Goal: Find specific page/section: Find specific page/section

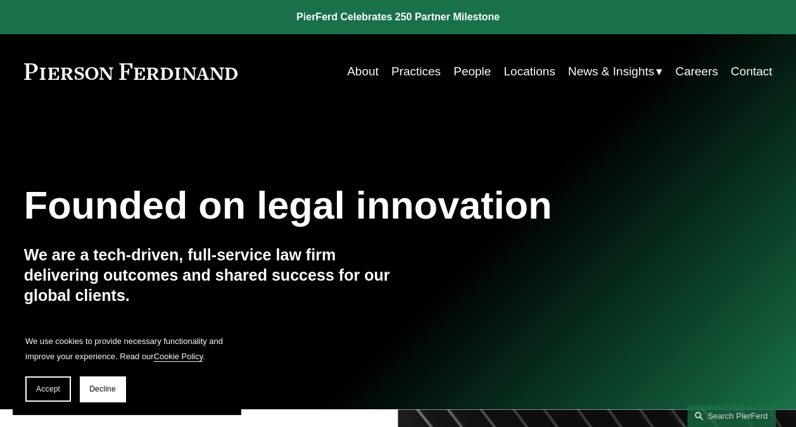
click at [422, 73] on link "Practices" at bounding box center [415, 71] width 49 height 24
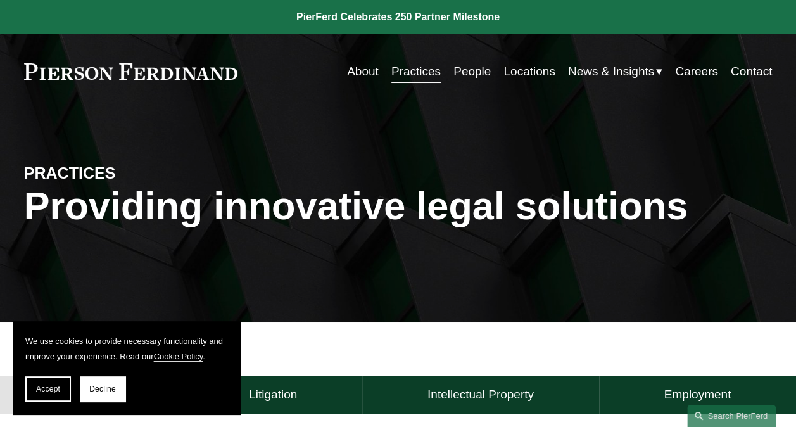
click at [347, 72] on link "About" at bounding box center [363, 71] width 32 height 24
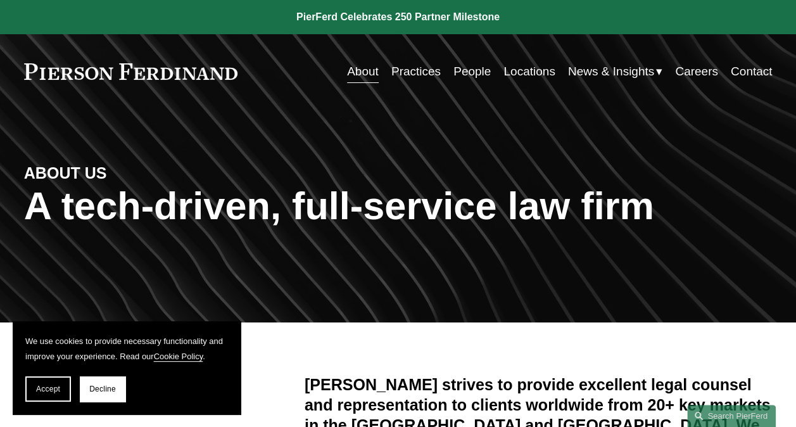
click at [462, 68] on link "People" at bounding box center [471, 71] width 37 height 24
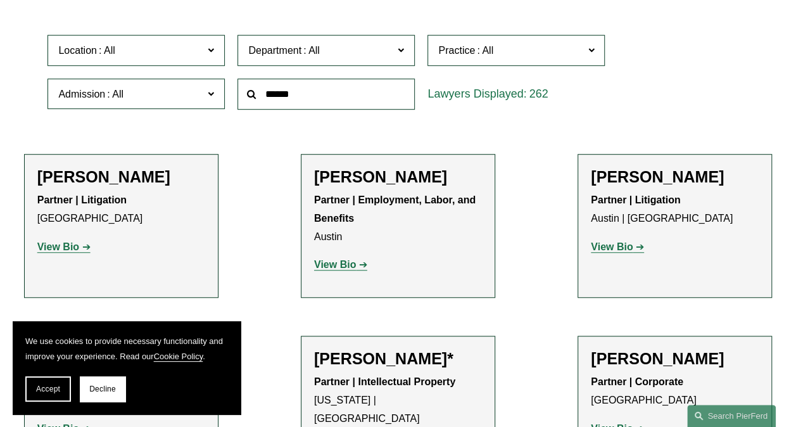
scroll to position [373, 0]
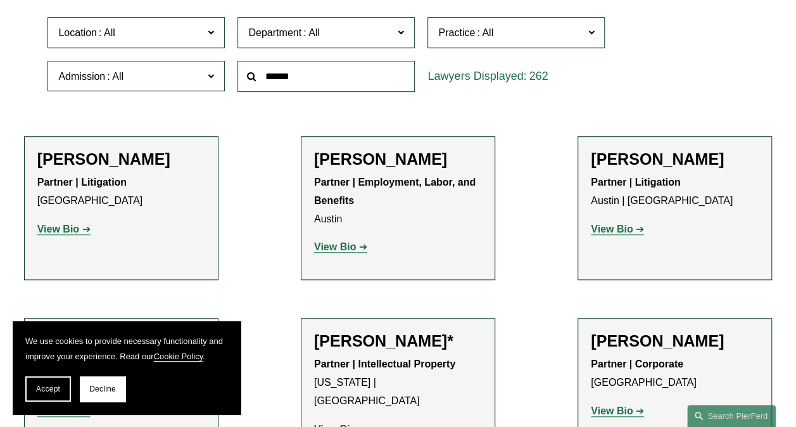
click at [163, 32] on span "Location" at bounding box center [130, 32] width 145 height 17
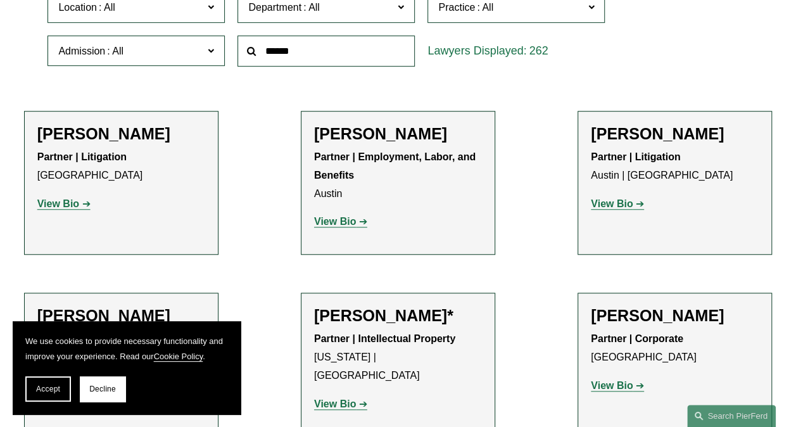
scroll to position [424, 0]
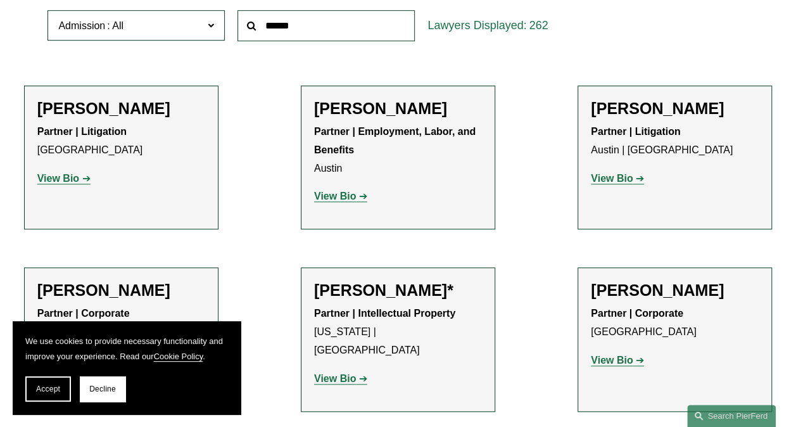
click at [0, 0] on link "Charlotte" at bounding box center [0, 0] width 0 height 0
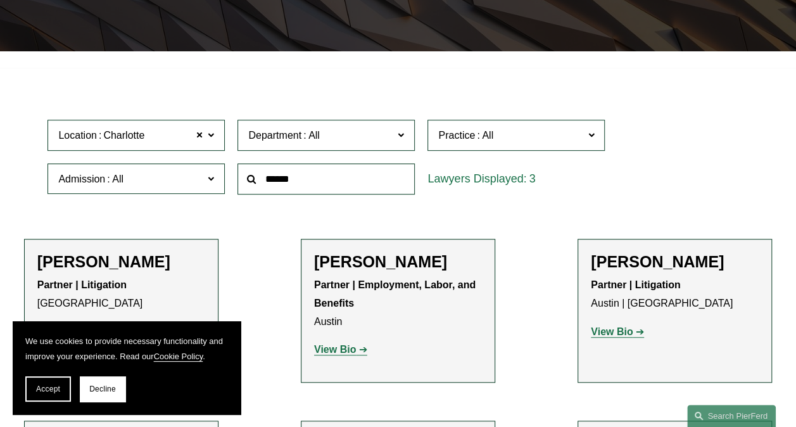
scroll to position [191, 0]
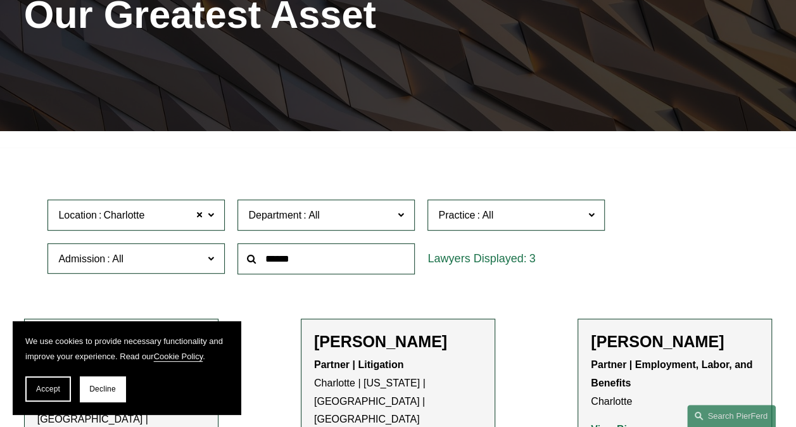
click at [158, 221] on span "Location Charlotte" at bounding box center [130, 214] width 145 height 17
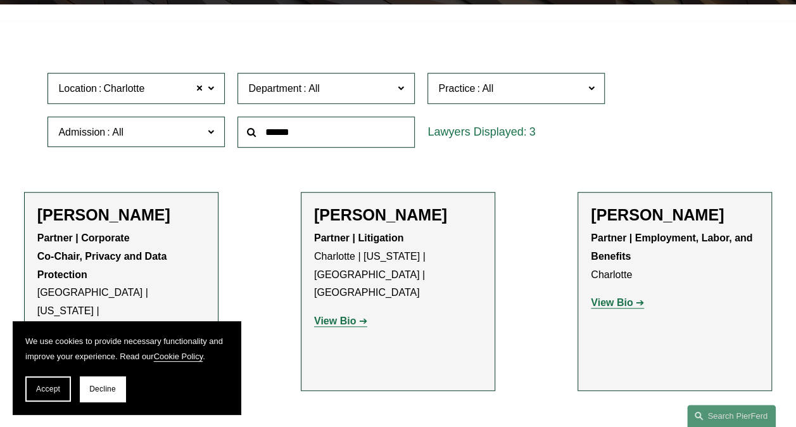
scroll to position [343, 0]
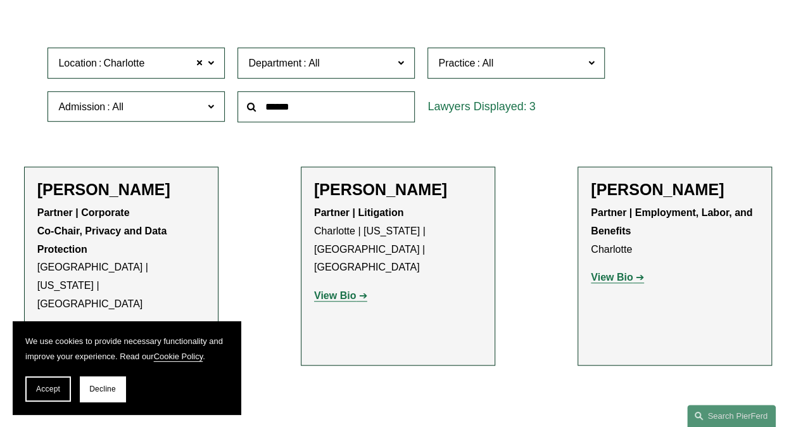
click at [248, 172] on ul "Filter Location Charlotte Charlotte All Atlanta Austin Bellevue Boston Charlott…" at bounding box center [398, 202] width 796 height 399
click at [200, 63] on span at bounding box center [200, 63] width 8 height 16
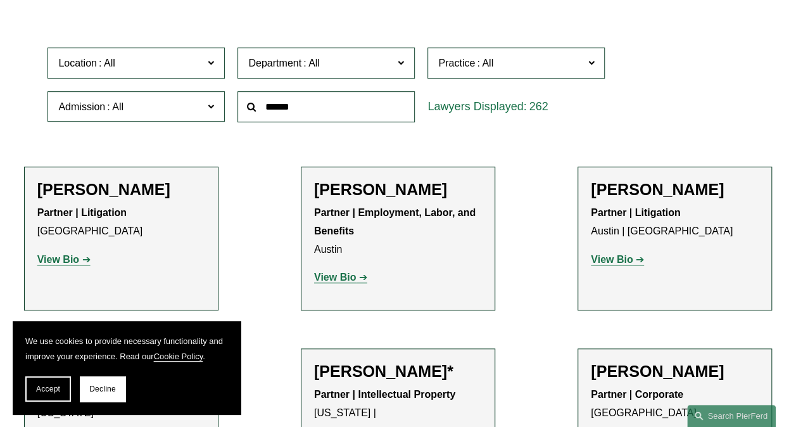
click at [285, 68] on span "Department" at bounding box center [274, 63] width 53 height 11
click at [469, 68] on span "Practice" at bounding box center [456, 63] width 37 height 11
click at [0, 0] on link "Banking and Financial Services" at bounding box center [0, 0] width 0 height 0
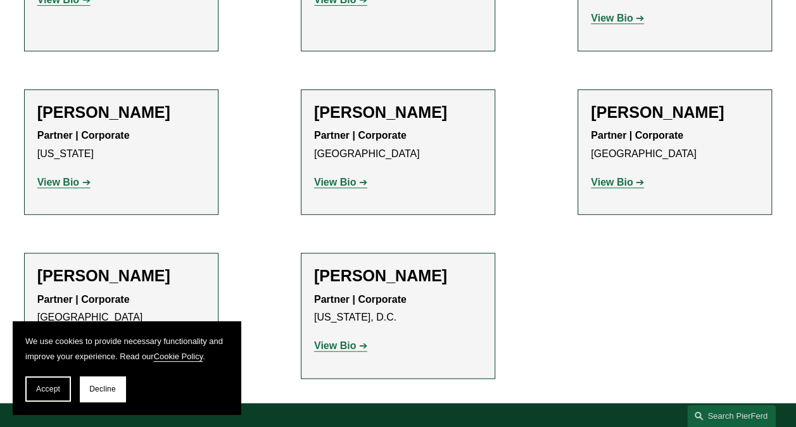
scroll to position [2743, 0]
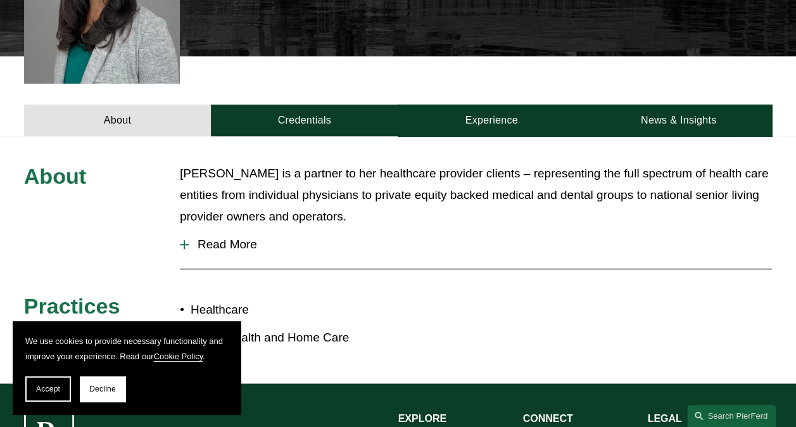
scroll to position [413, 0]
